Goal: Transaction & Acquisition: Purchase product/service

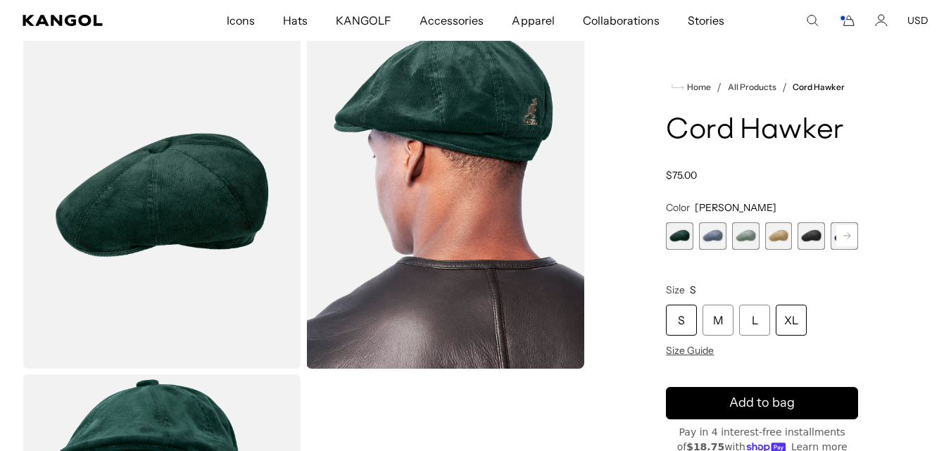
click at [794, 321] on div "XL" at bounding box center [791, 320] width 31 height 31
click at [709, 234] on span "2 of 9" at bounding box center [712, 235] width 27 height 27
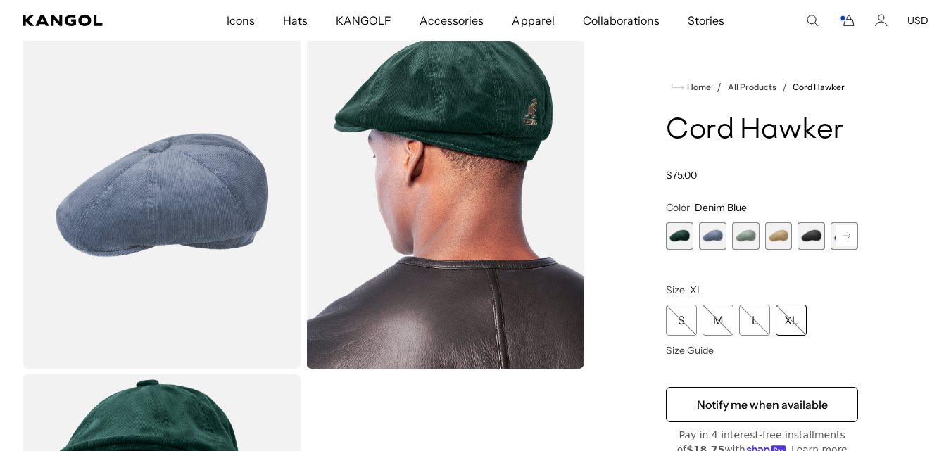
click at [747, 244] on span "3 of 9" at bounding box center [745, 235] width 27 height 27
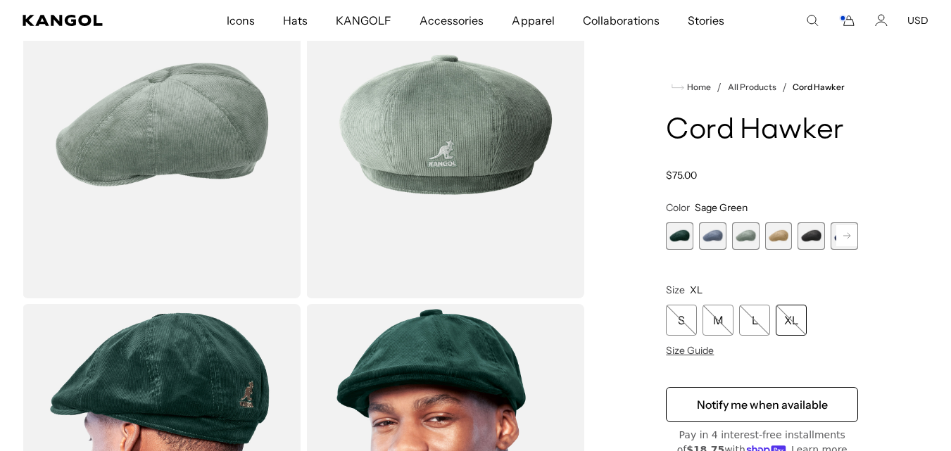
click at [772, 245] on span "4 of 9" at bounding box center [778, 235] width 27 height 27
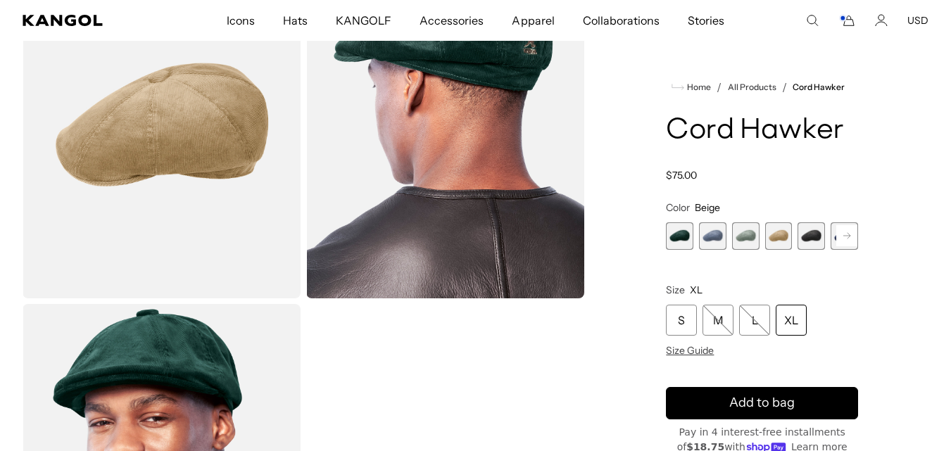
click at [805, 241] on span "5 of 9" at bounding box center [810, 235] width 27 height 27
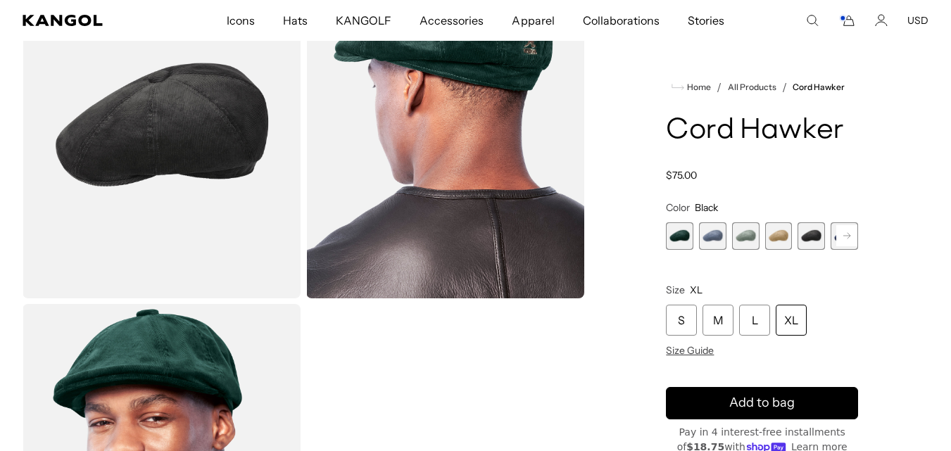
click at [847, 243] on rect at bounding box center [846, 235] width 21 height 21
click at [816, 236] on span "6 of 9" at bounding box center [810, 235] width 27 height 27
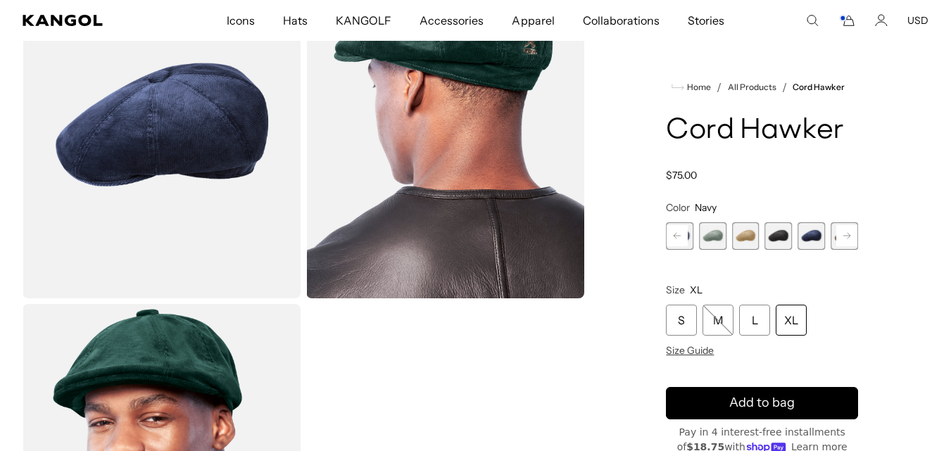
click at [840, 239] on rect at bounding box center [846, 235] width 21 height 21
click at [812, 229] on span "7 of 9" at bounding box center [810, 235] width 27 height 27
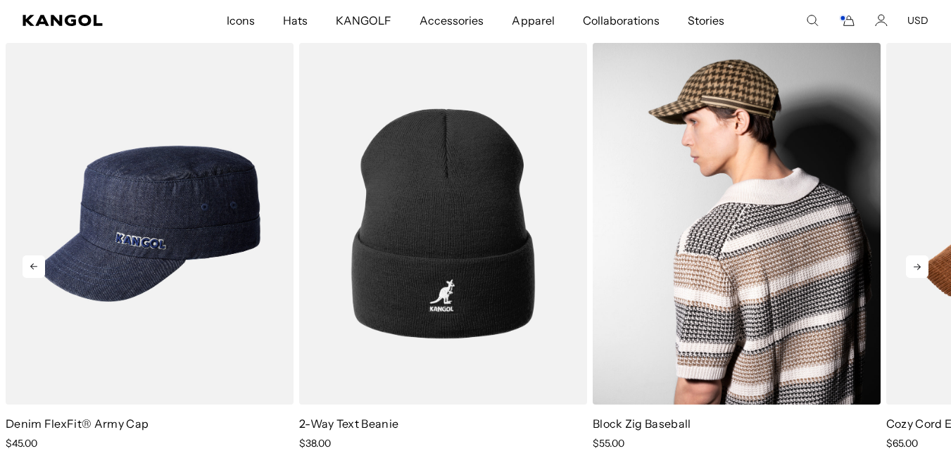
click at [757, 270] on img "3 of 5" at bounding box center [737, 223] width 288 height 361
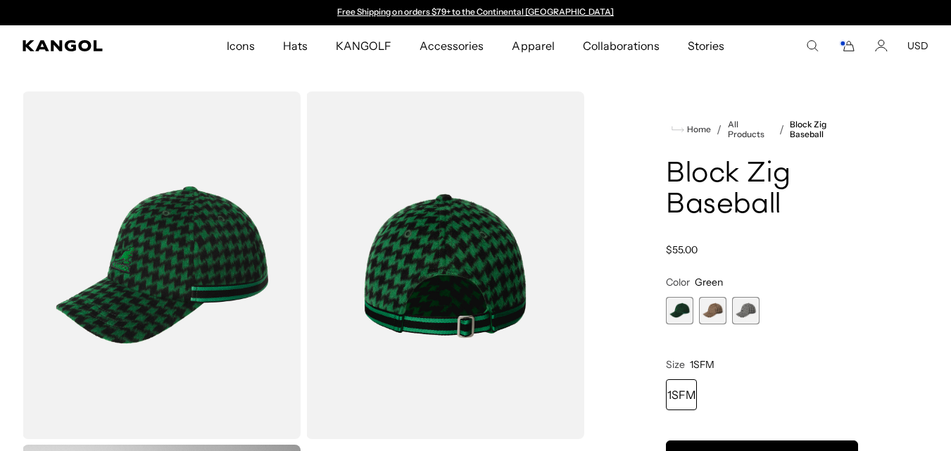
click at [715, 317] on span "2 of 3" at bounding box center [712, 310] width 27 height 27
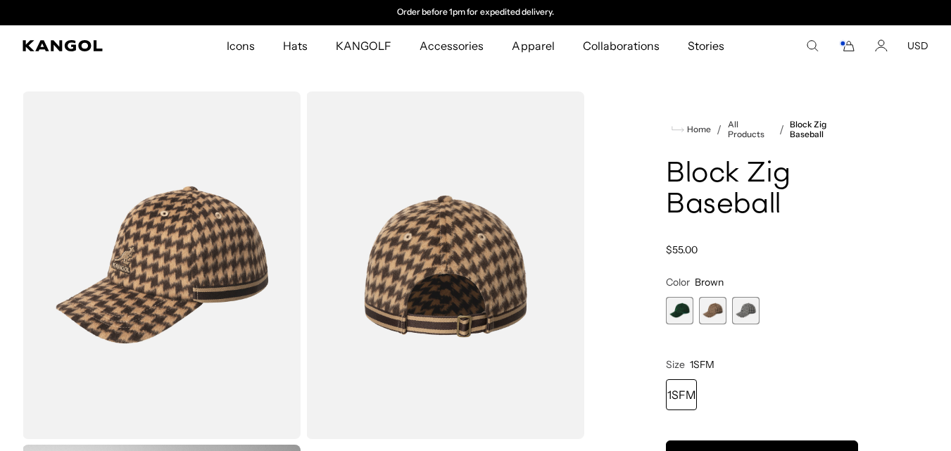
click at [712, 308] on span "2 of 3" at bounding box center [712, 310] width 27 height 27
click at [750, 312] on span "3 of 3" at bounding box center [745, 310] width 27 height 27
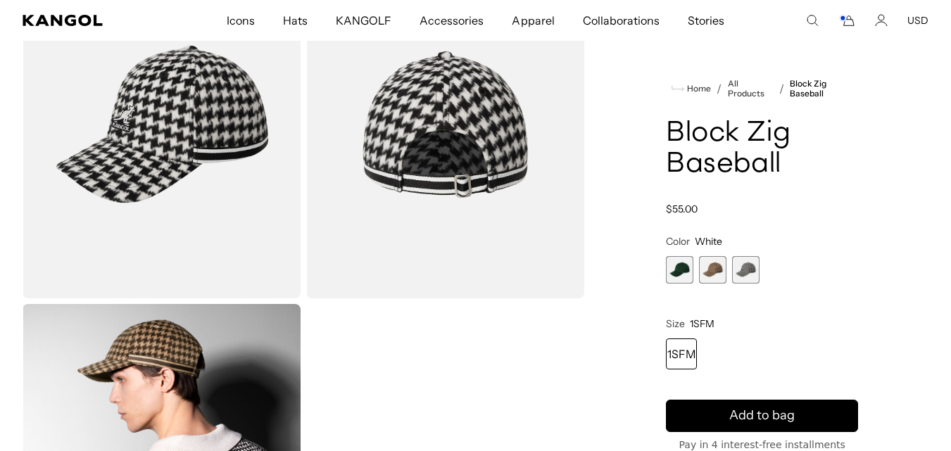
click at [676, 274] on span "1 of 3" at bounding box center [679, 269] width 27 height 27
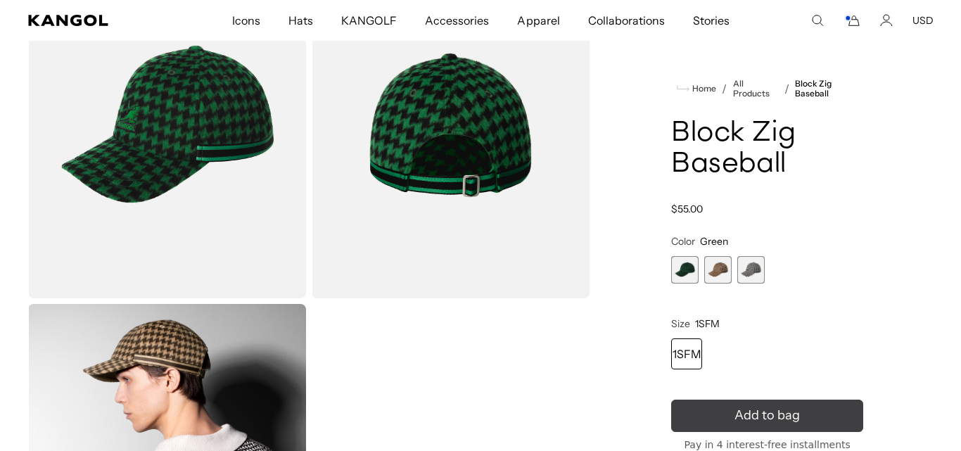
scroll to position [0, 290]
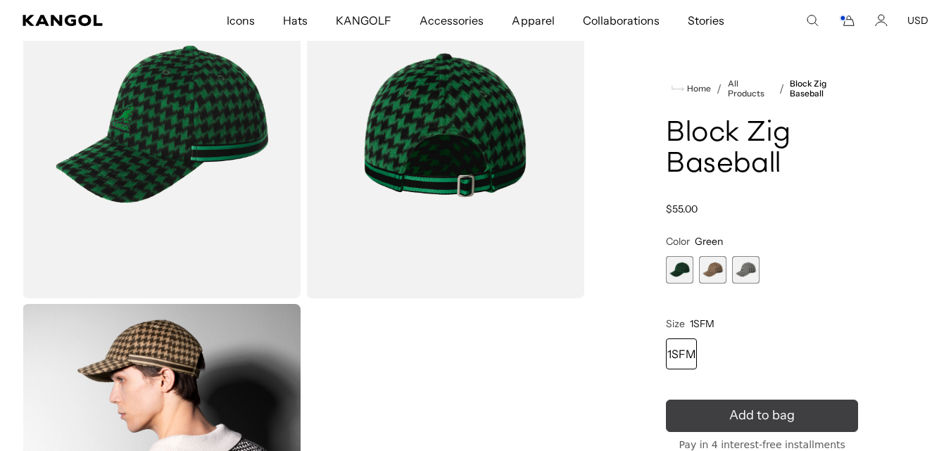
click at [741, 423] on span "Add to bag" at bounding box center [761, 415] width 65 height 19
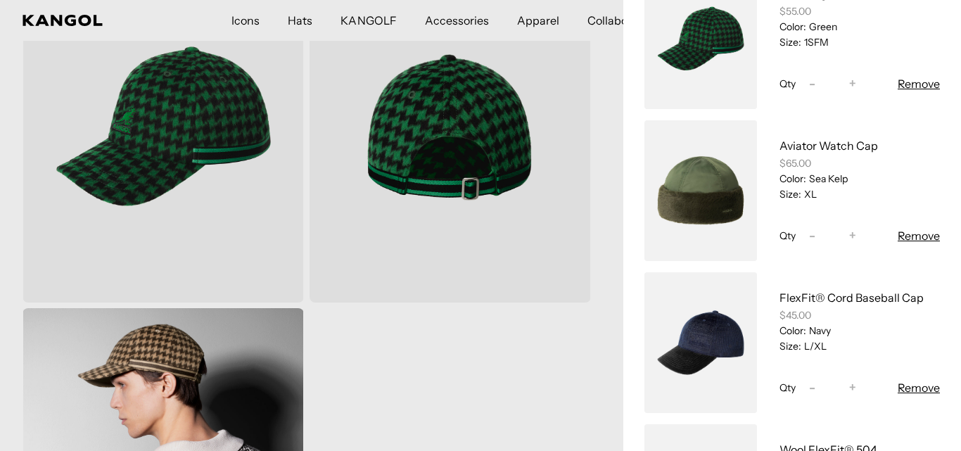
scroll to position [0, 0]
